Goal: Browse casually

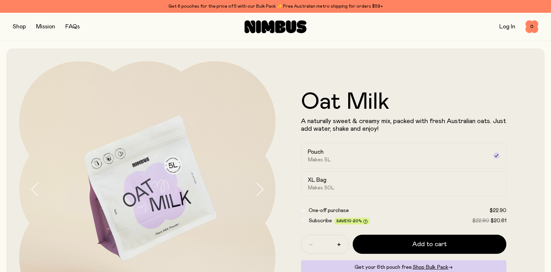
click at [24, 27] on button "button" at bounding box center [19, 26] width 13 height 9
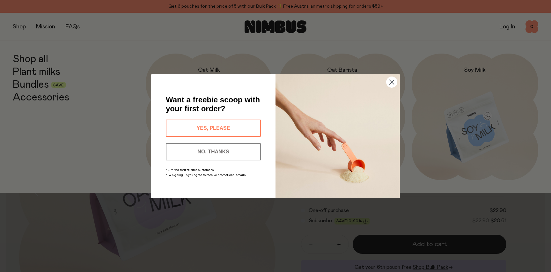
click at [42, 61] on div "Close dialog Want a freebie scoop with your first order? YES, PLEASE NO, THANKS…" at bounding box center [275, 136] width 551 height 272
click at [393, 81] on icon "Close dialog" at bounding box center [391, 82] width 4 height 4
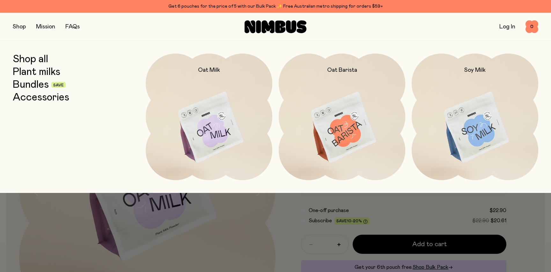
click at [38, 60] on link "Shop all" at bounding box center [30, 59] width 35 height 11
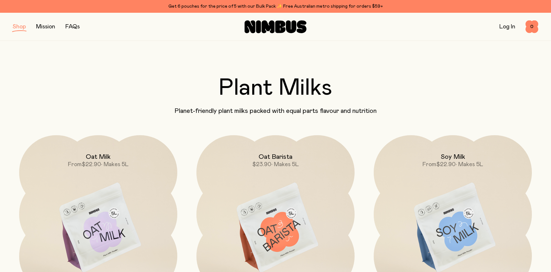
click at [23, 27] on button "button" at bounding box center [19, 26] width 13 height 9
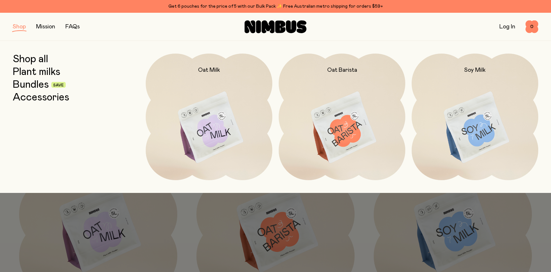
click at [33, 87] on link "Bundles" at bounding box center [31, 84] width 36 height 11
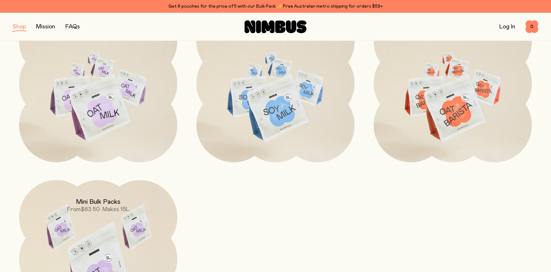
scroll to position [191, 0]
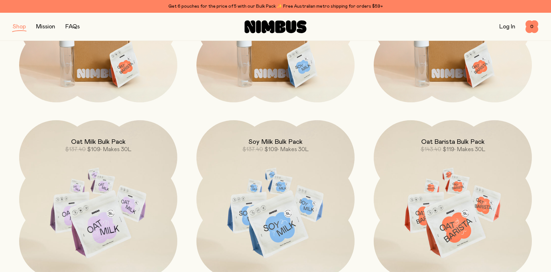
click at [24, 27] on button "button" at bounding box center [19, 26] width 13 height 9
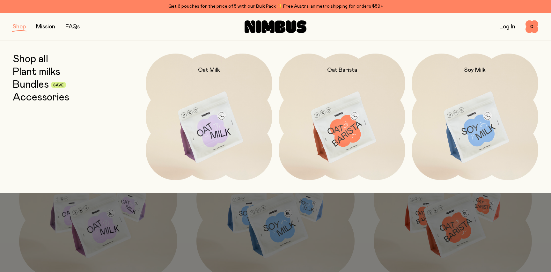
click at [42, 98] on link "Accessories" at bounding box center [41, 97] width 56 height 11
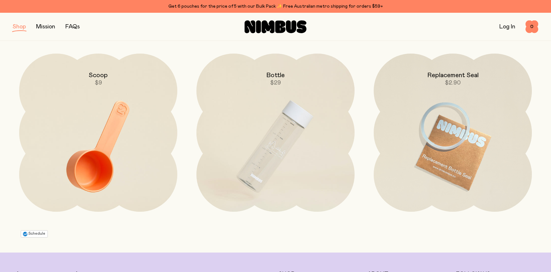
scroll to position [79, 0]
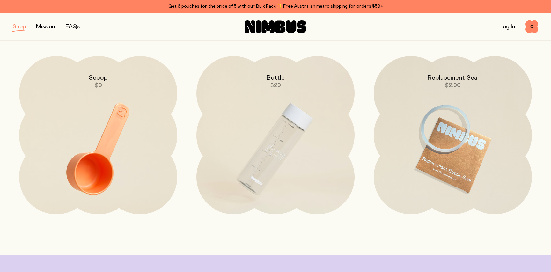
click at [24, 26] on button "button" at bounding box center [19, 26] width 13 height 9
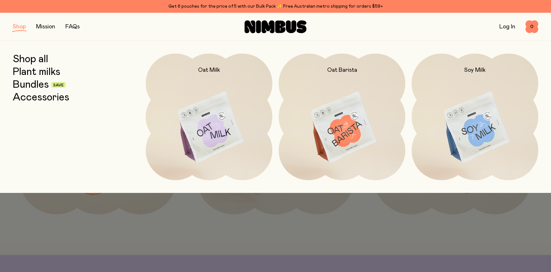
click at [32, 68] on link "Plant milks" at bounding box center [36, 71] width 47 height 11
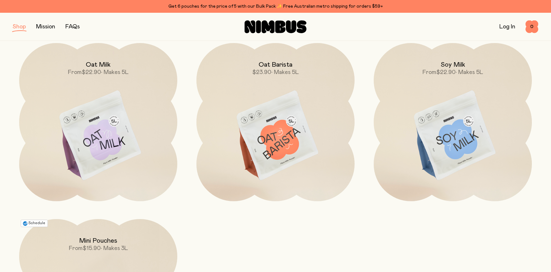
scroll to position [89, 0]
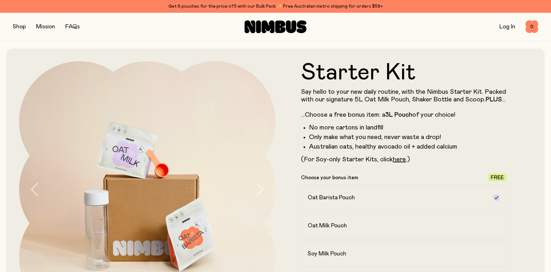
click at [18, 28] on button "button" at bounding box center [19, 26] width 13 height 9
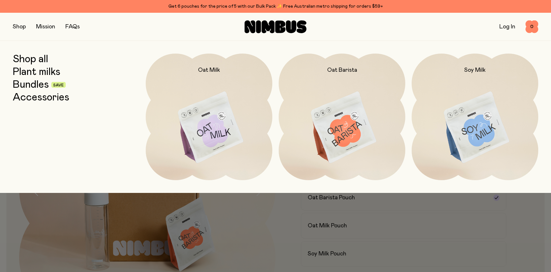
click at [35, 70] on link "Plant milks" at bounding box center [36, 71] width 47 height 11
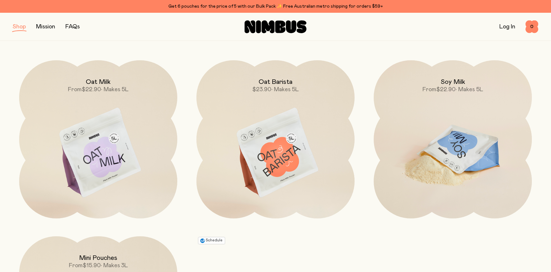
scroll to position [78, 0]
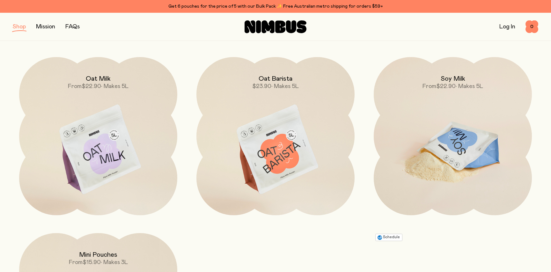
click at [428, 139] on img at bounding box center [452, 150] width 158 height 186
